Goal: Book appointment/travel/reservation

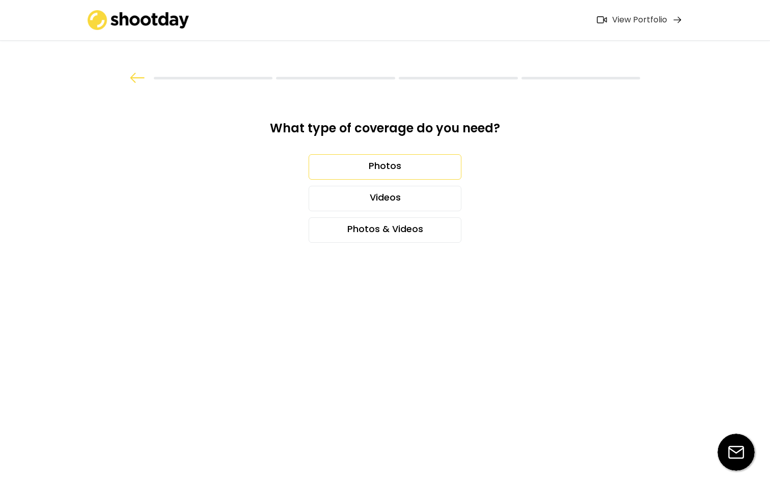
click at [403, 167] on div "Photos" at bounding box center [385, 166] width 153 height 25
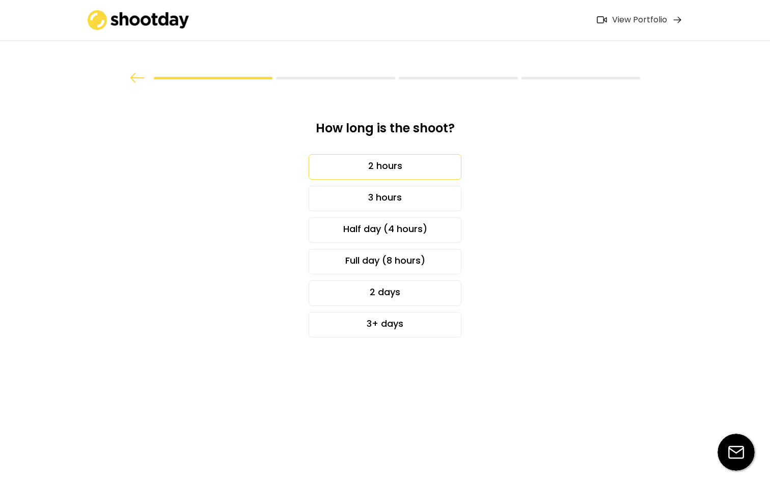
click at [423, 172] on div "2 hours" at bounding box center [385, 166] width 153 height 25
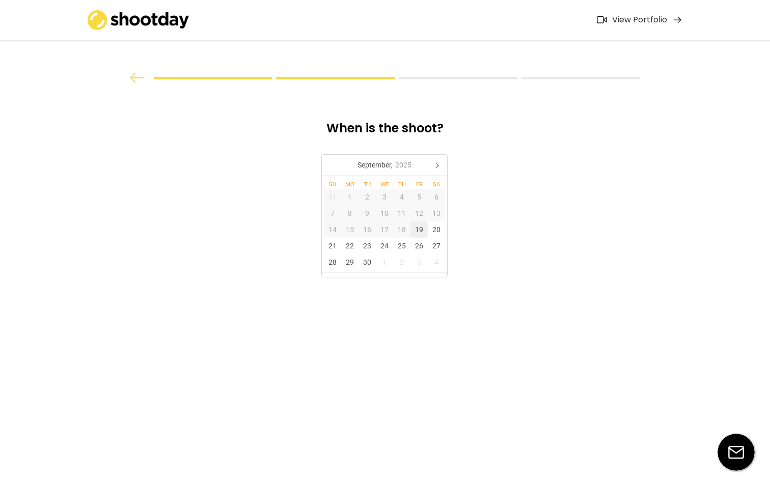
click at [420, 229] on div "19" at bounding box center [419, 230] width 17 height 16
